Goal: Task Accomplishment & Management: Manage account settings

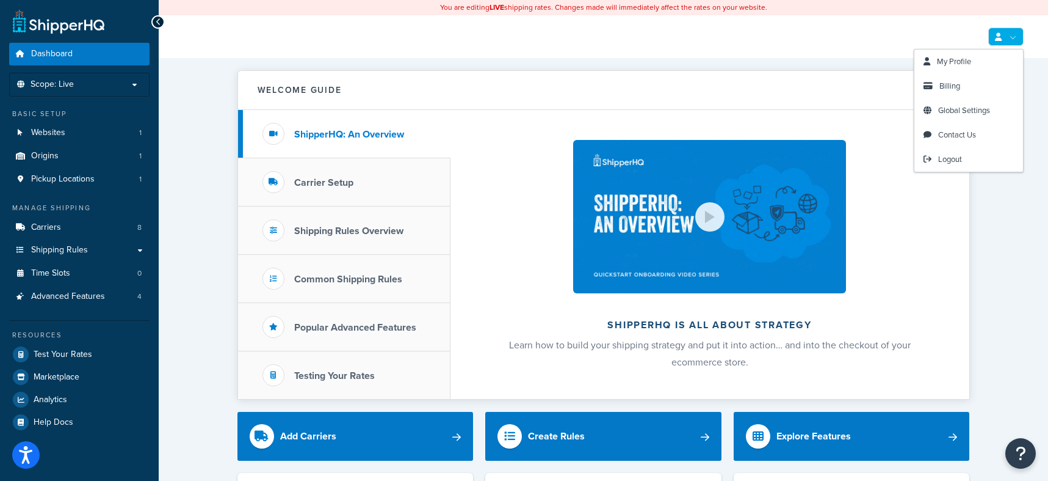
click at [1020, 32] on link at bounding box center [1006, 36] width 35 height 18
click at [963, 88] on link "Billing" at bounding box center [969, 86] width 109 height 24
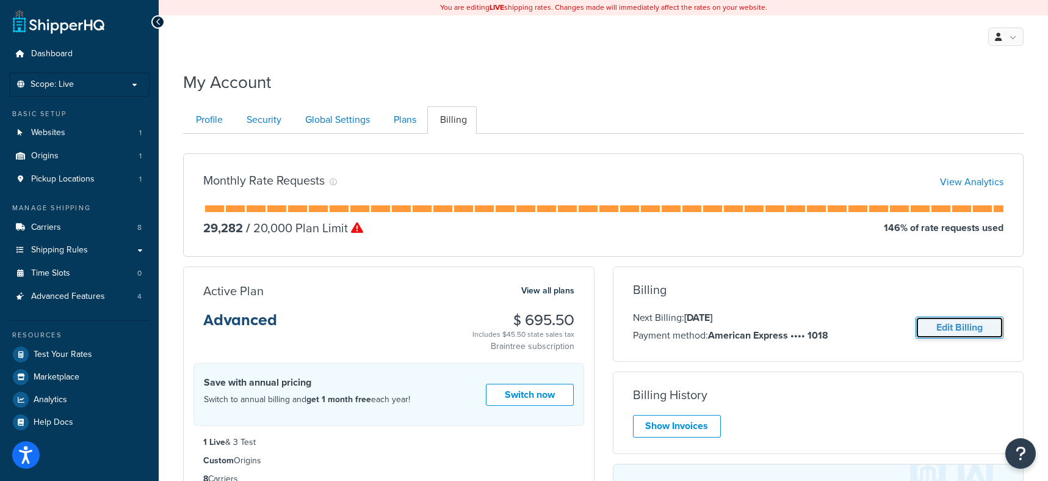
click at [951, 329] on link "Edit Billing" at bounding box center [960, 327] width 88 height 23
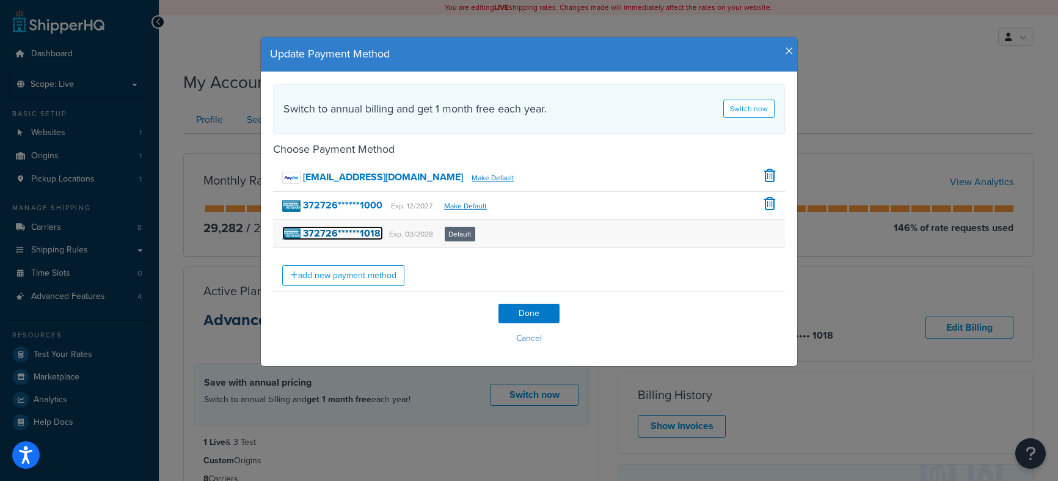
click at [358, 237] on strong "372726******1018" at bounding box center [342, 233] width 78 height 14
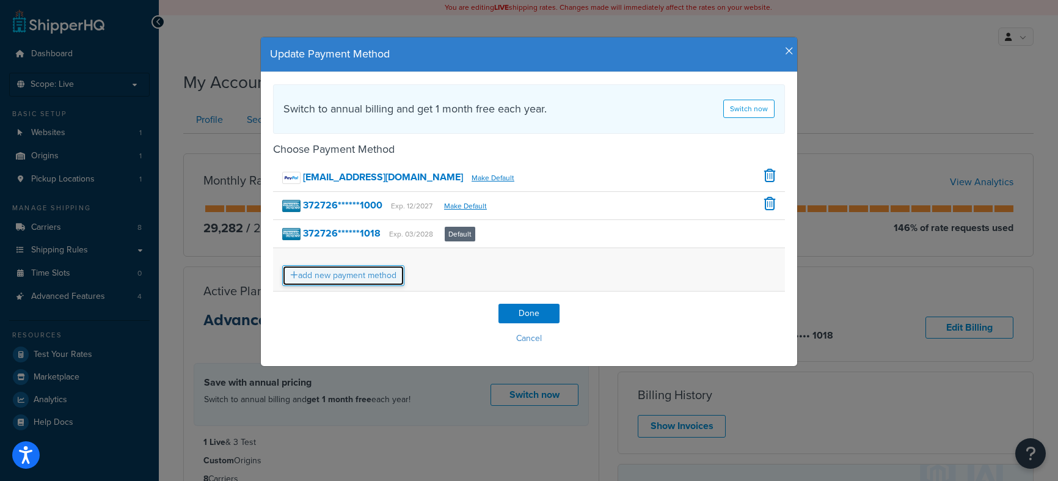
click at [364, 275] on link "add new payment method" at bounding box center [343, 275] width 122 height 21
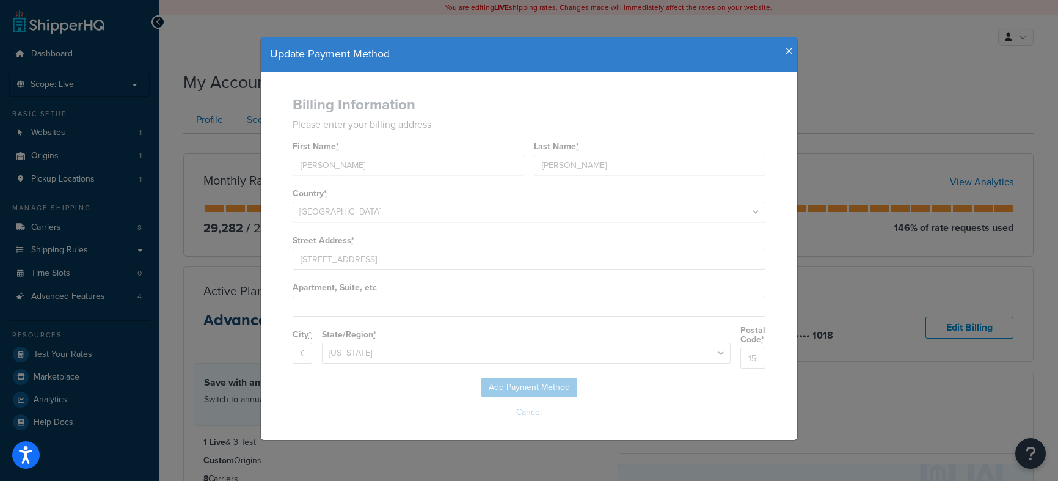
select select
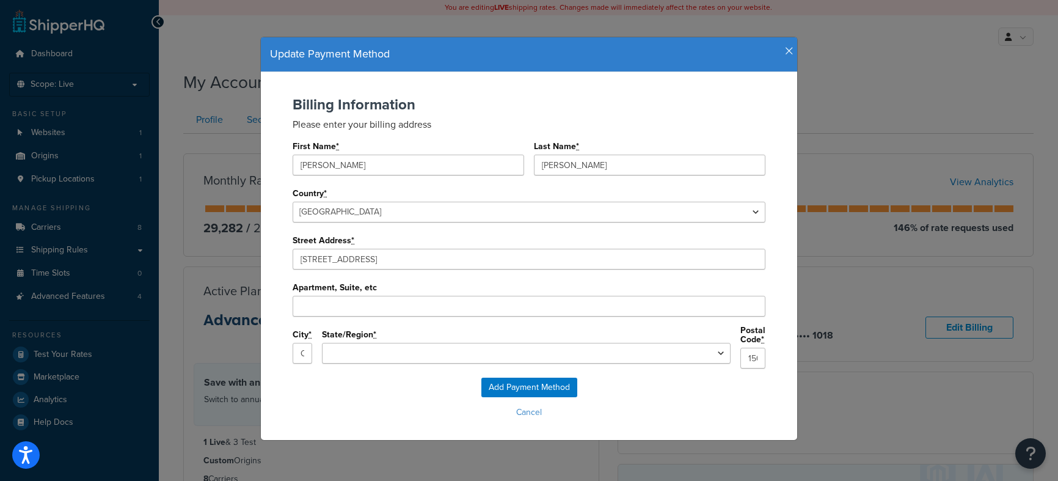
click at [785, 48] on icon "button" at bounding box center [789, 51] width 9 height 11
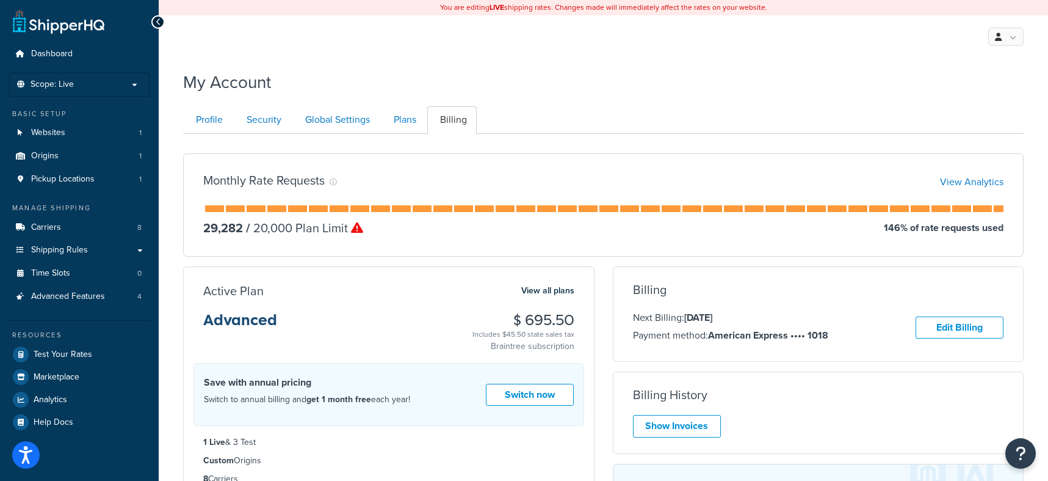
scroll to position [61, 0]
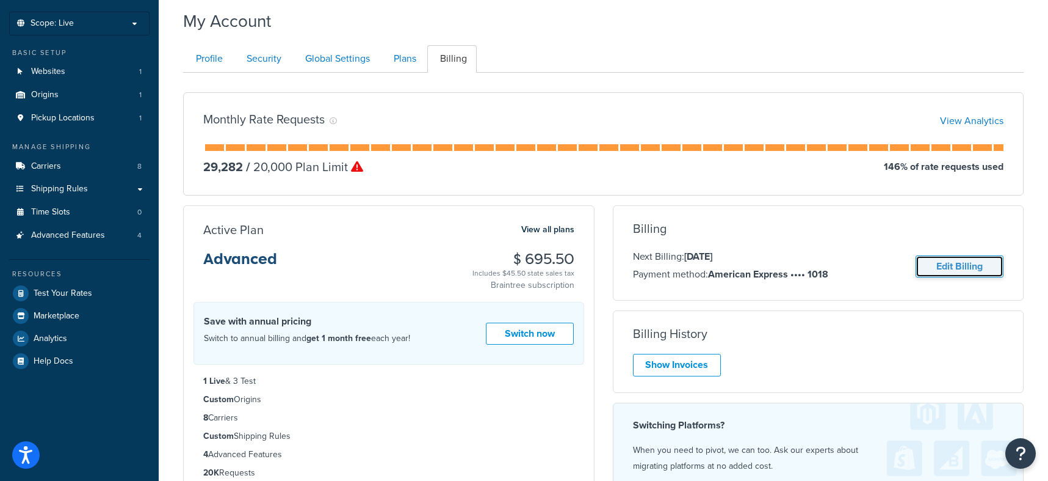
click at [948, 264] on link "Edit Billing" at bounding box center [960, 266] width 88 height 23
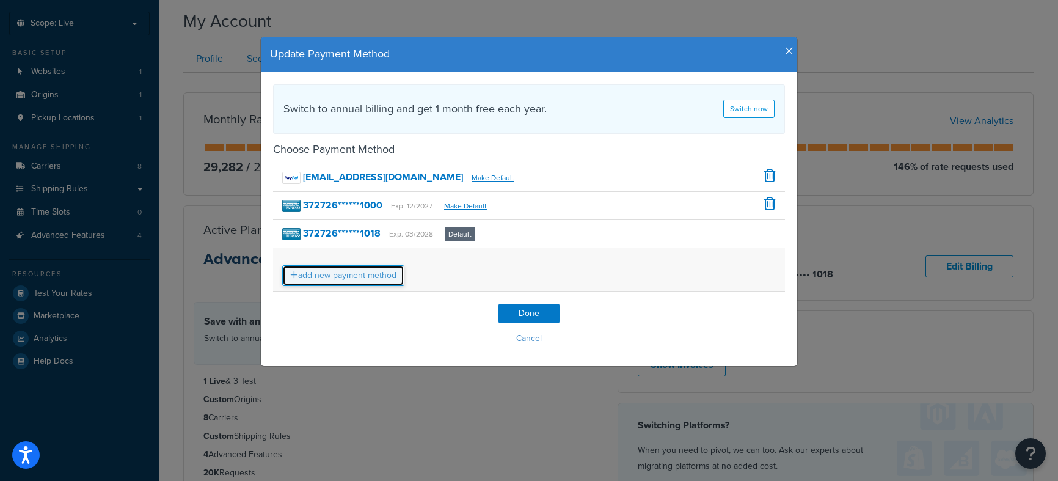
click at [381, 280] on link "add new payment method" at bounding box center [343, 275] width 122 height 21
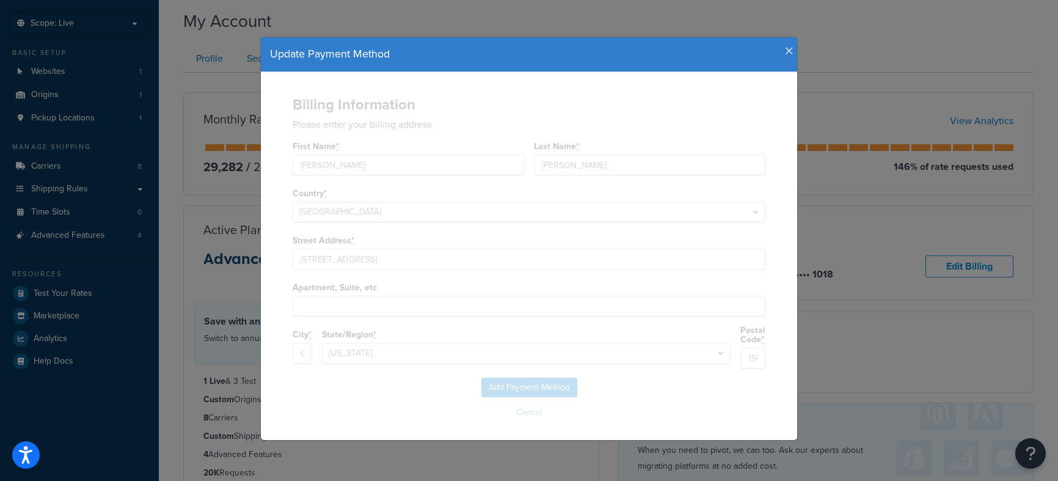
select select "PA"
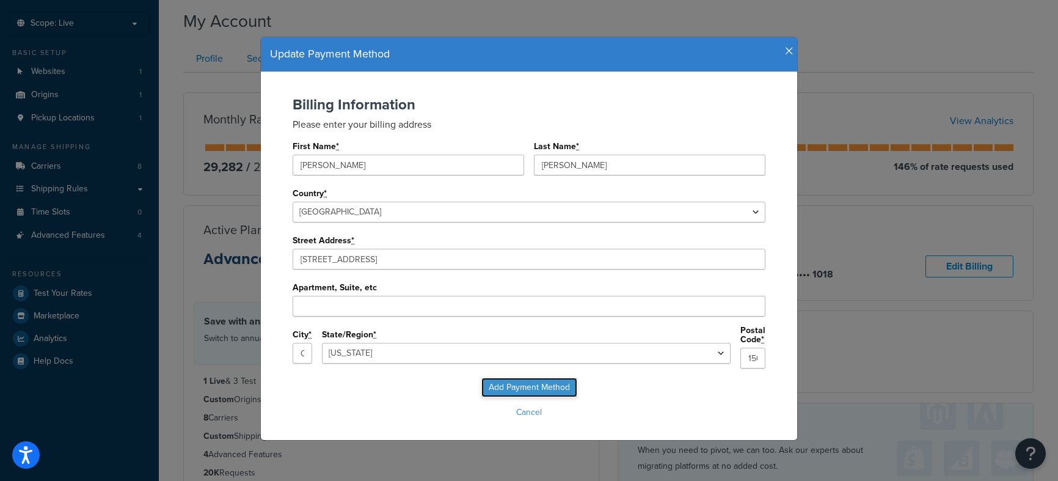
click at [527, 378] on input "Add Payment Method" at bounding box center [529, 387] width 96 height 20
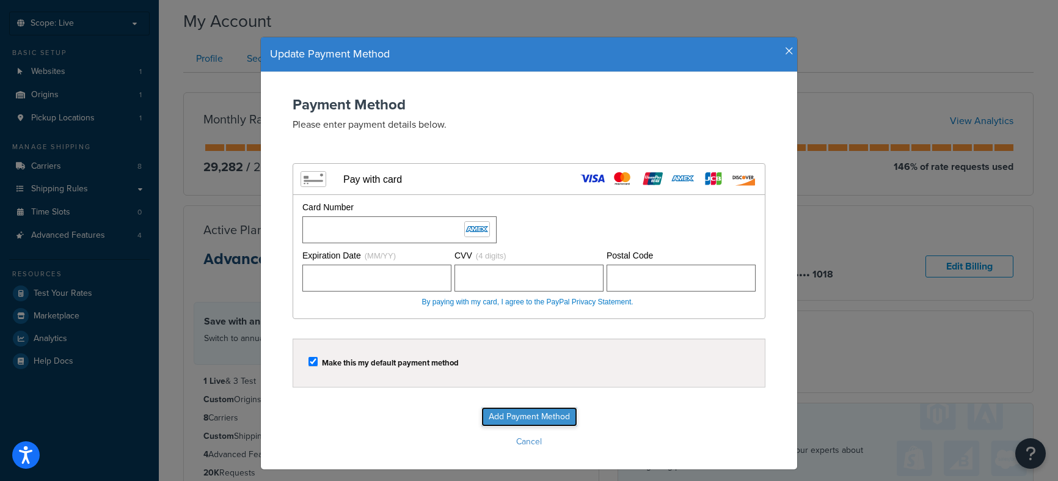
click at [540, 416] on input "Add Payment Method" at bounding box center [529, 417] width 96 height 20
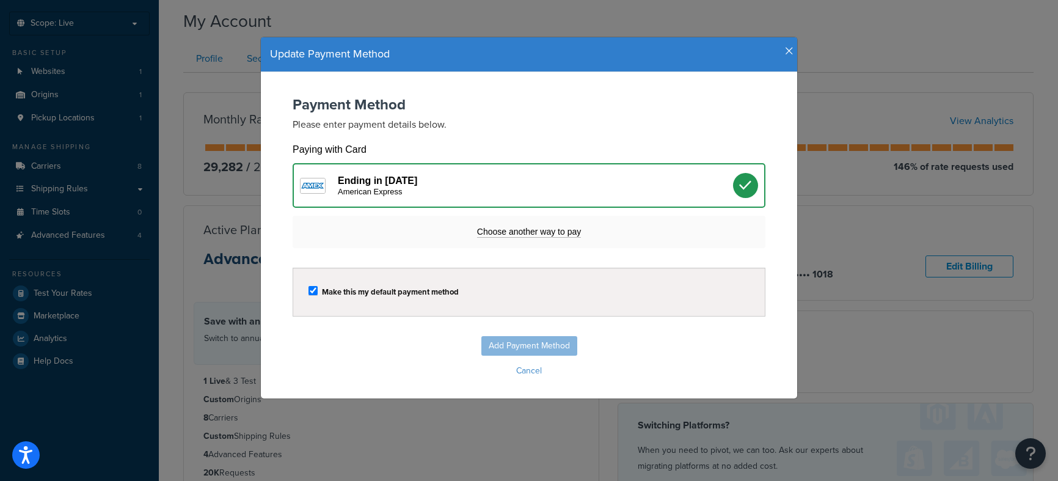
click at [519, 347] on div "Add Payment Method Cancel" at bounding box center [529, 358] width 512 height 44
click at [785, 49] on icon "button" at bounding box center [789, 51] width 9 height 11
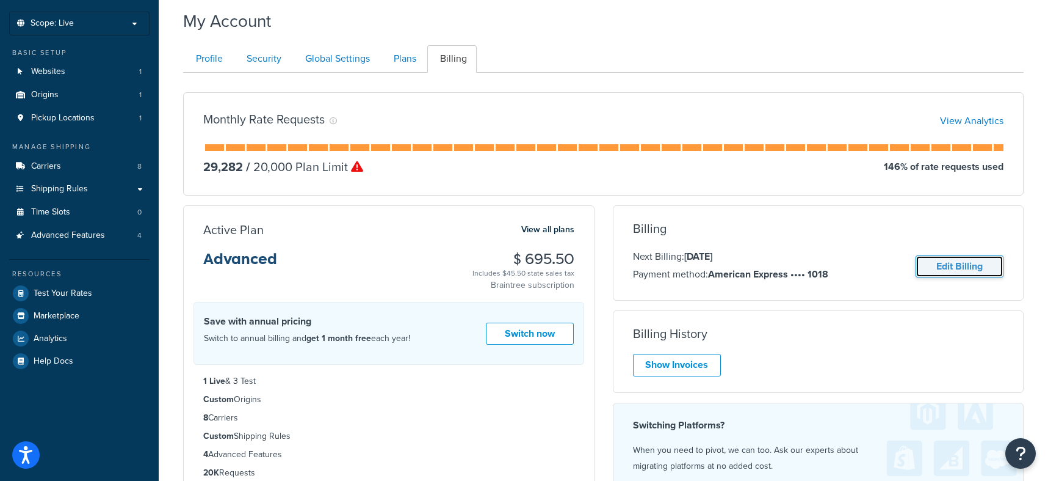
click at [951, 269] on link "Edit Billing" at bounding box center [960, 266] width 88 height 23
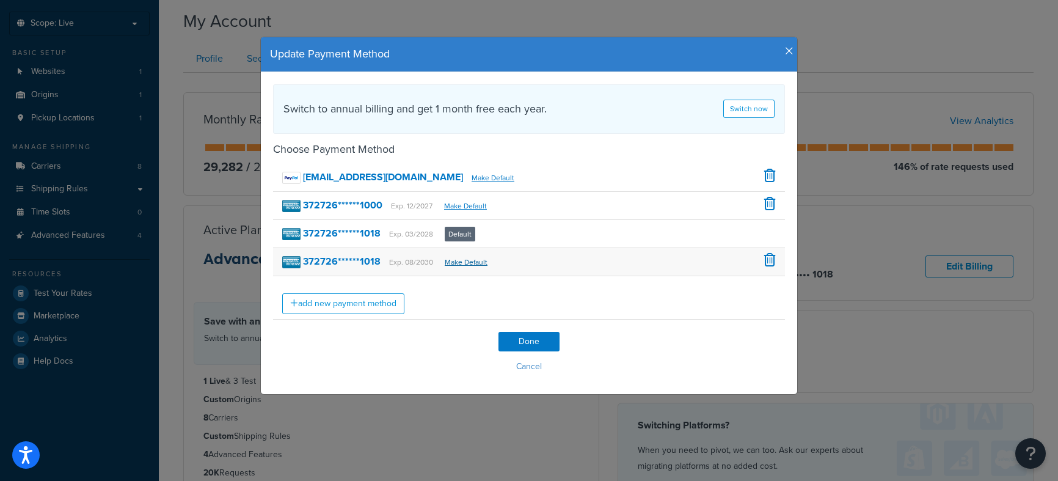
click at [462, 264] on link "Make Default" at bounding box center [466, 261] width 43 height 11
click at [463, 264] on link "Make Default" at bounding box center [466, 261] width 43 height 11
click at [530, 341] on input "Done" at bounding box center [528, 342] width 61 height 20
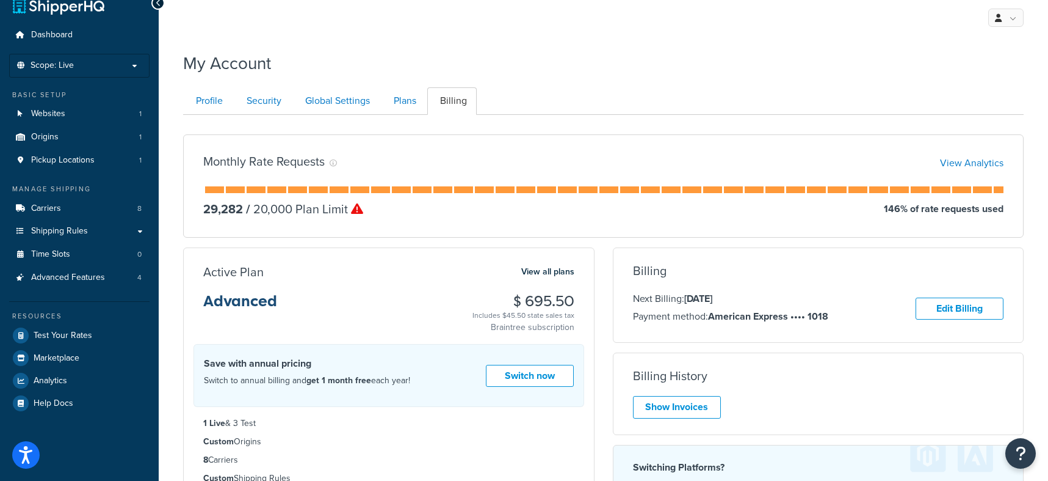
scroll to position [0, 0]
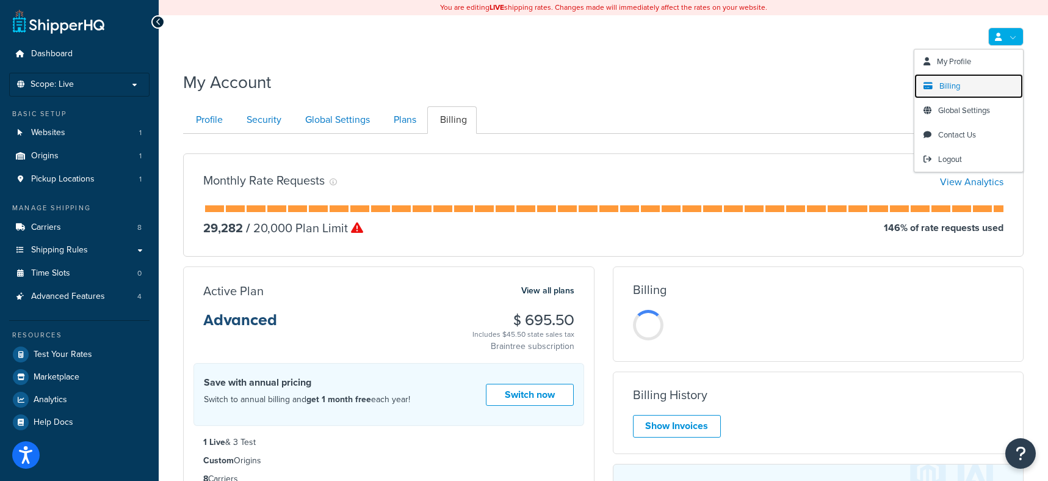
click at [954, 82] on span "Billing" at bounding box center [950, 86] width 21 height 12
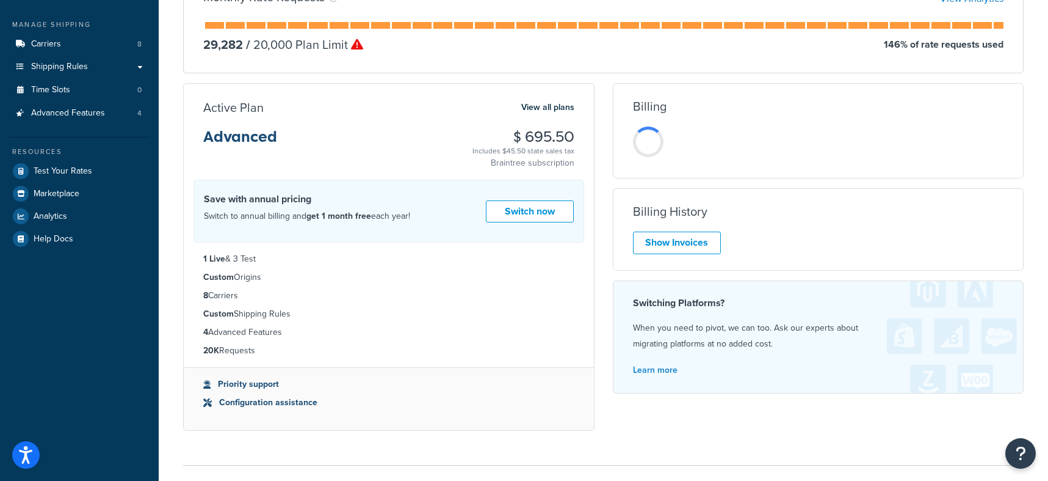
scroll to position [122, 0]
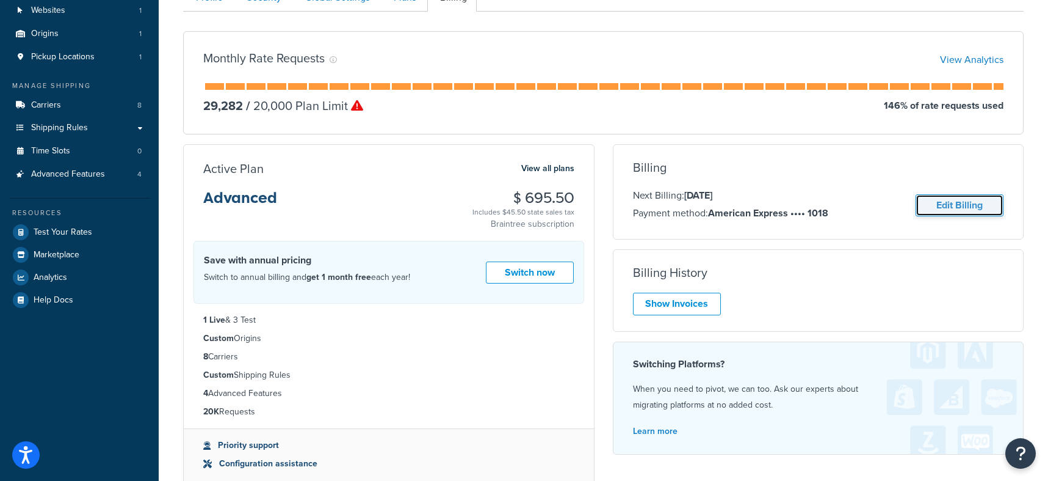
click at [945, 202] on link "Edit Billing" at bounding box center [960, 205] width 88 height 23
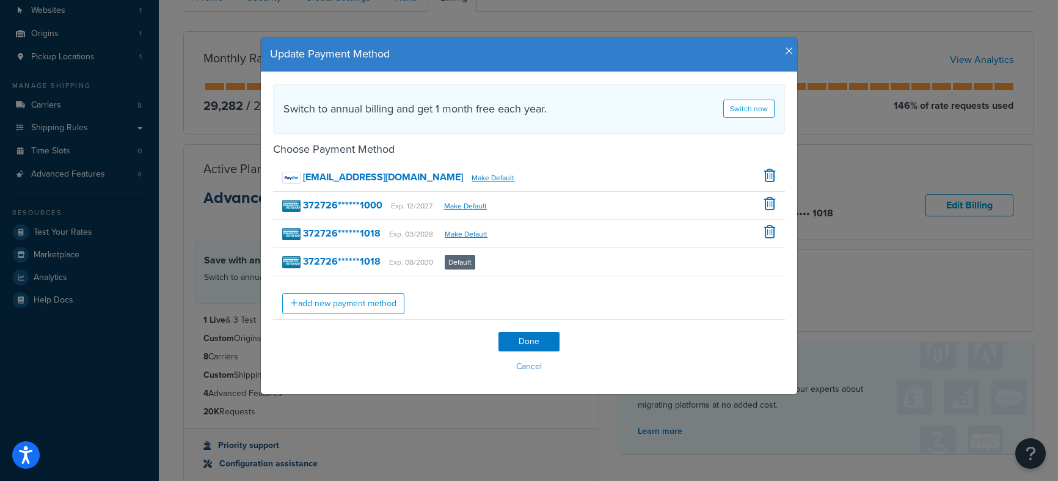
click at [785, 49] on icon "button" at bounding box center [789, 51] width 9 height 11
